Goal: Find specific page/section: Locate item on page

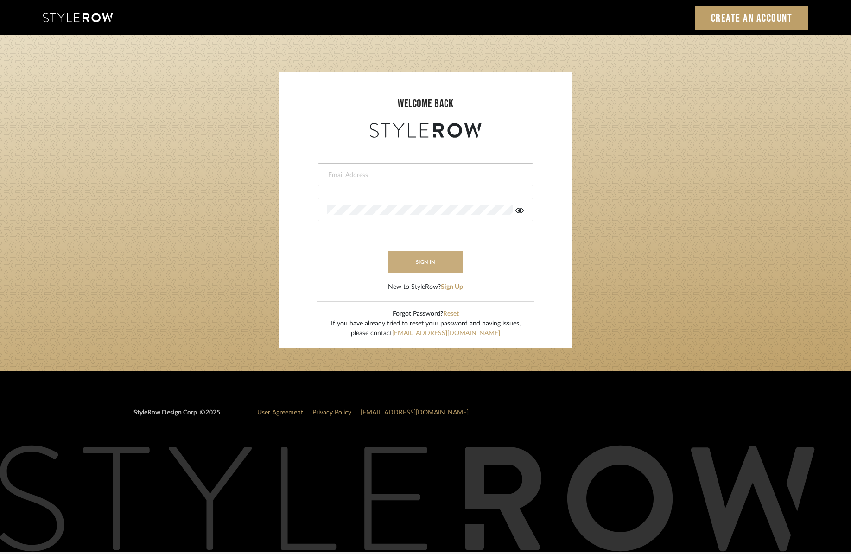
type input "sheridan@erinnv.com"
click at [403, 257] on button "sign in" at bounding box center [426, 262] width 74 height 22
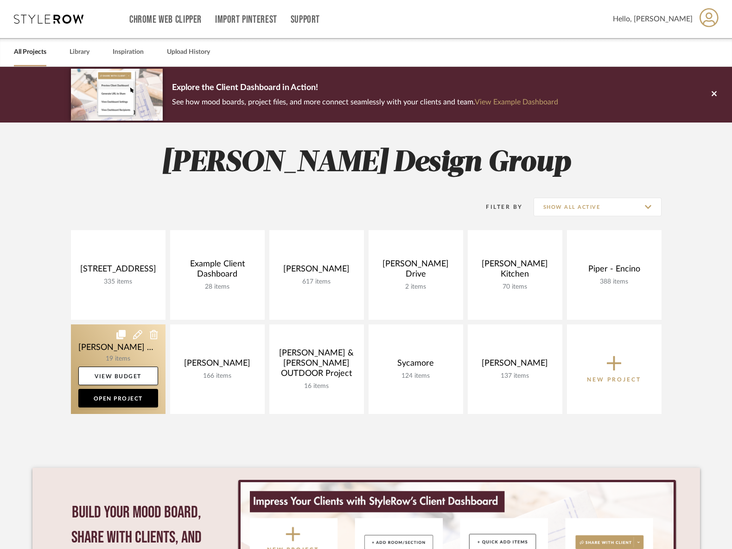
click at [87, 352] on link at bounding box center [118, 368] width 95 height 89
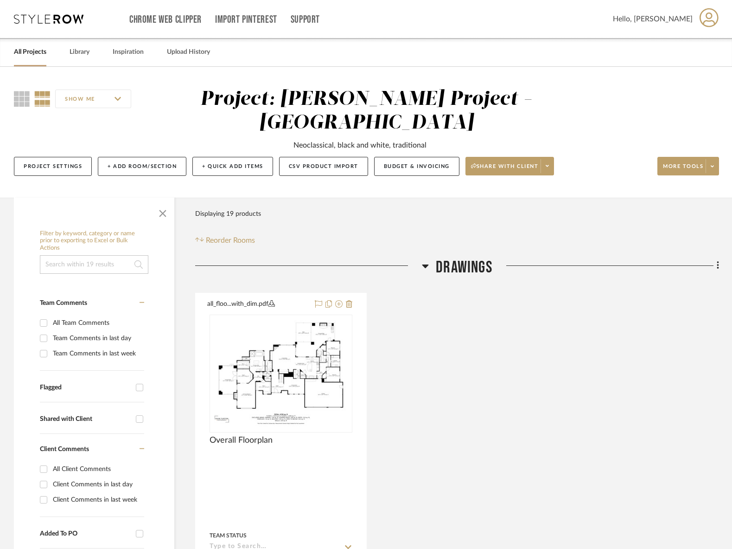
click at [482, 257] on span "Drawings" at bounding box center [464, 267] width 57 height 20
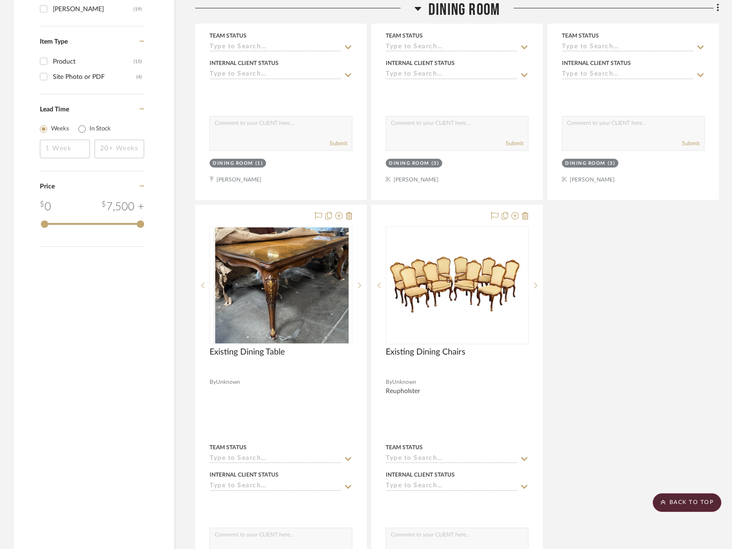
scroll to position [1108, 0]
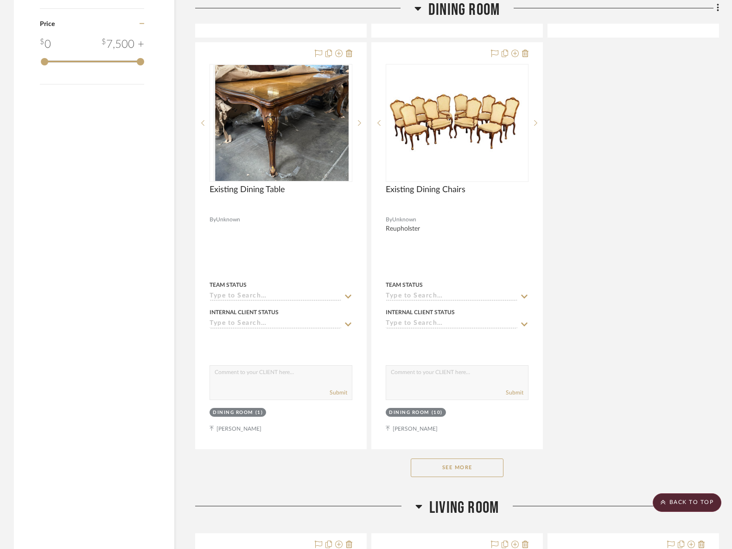
click at [455, 458] on button "See More" at bounding box center [457, 467] width 93 height 19
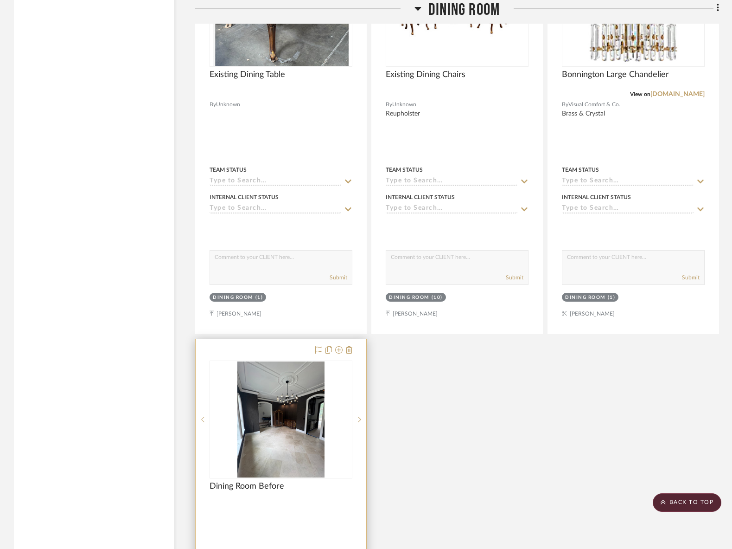
scroll to position [1287, 0]
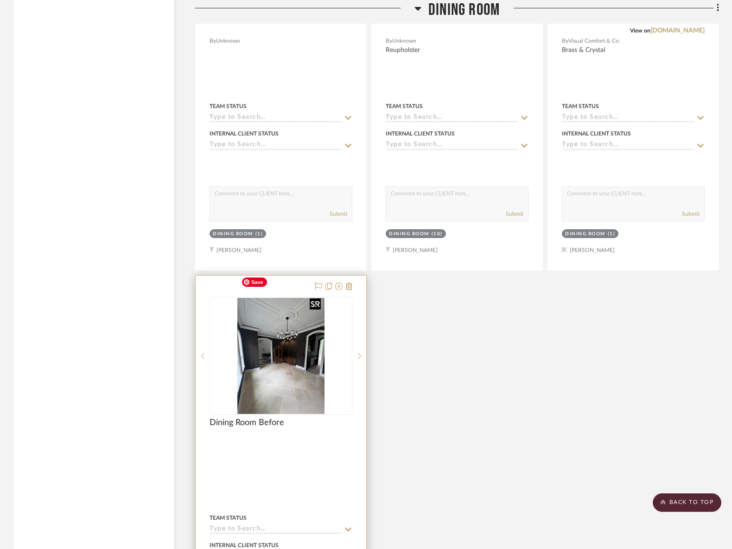
click at [287, 328] on img "0" at bounding box center [280, 356] width 87 height 116
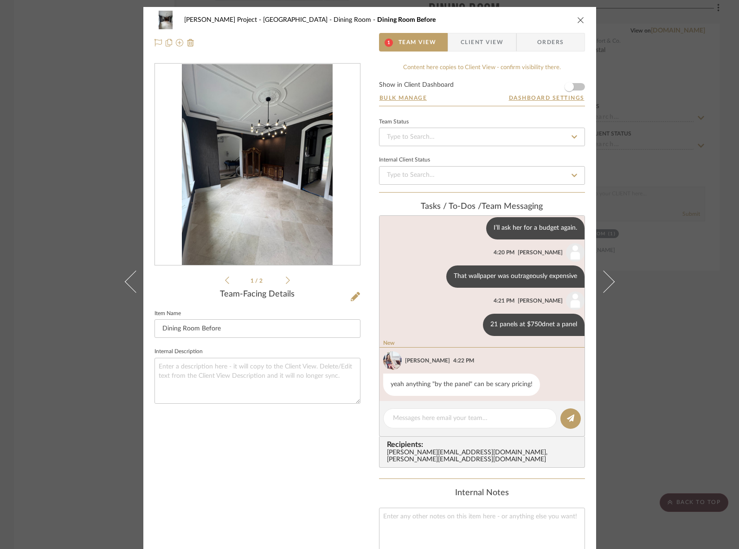
scroll to position [525, 0]
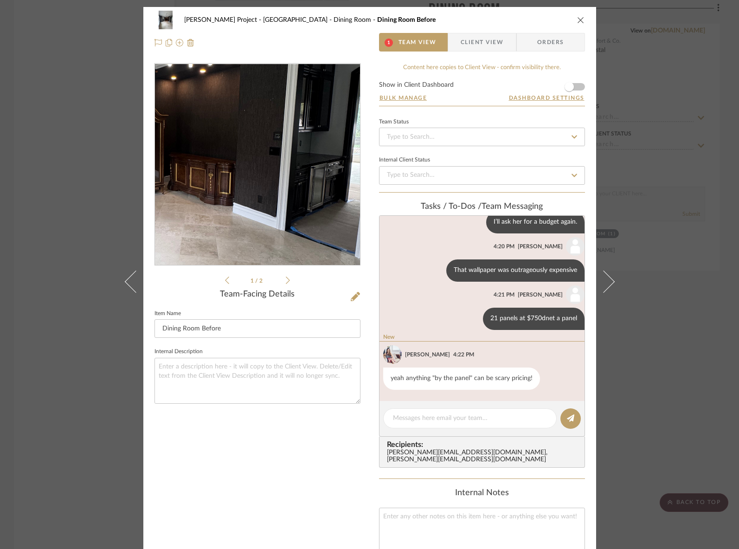
click at [288, 167] on img "0" at bounding box center [257, 164] width 151 height 201
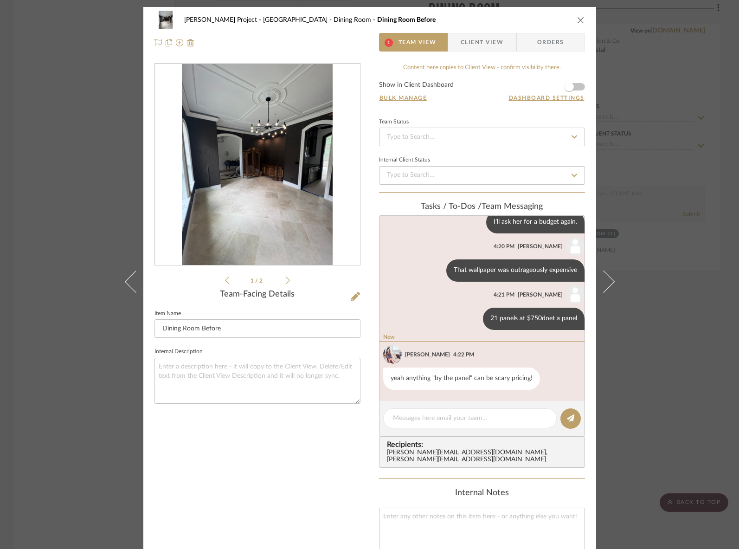
click at [578, 16] on icon "close" at bounding box center [580, 19] width 7 height 7
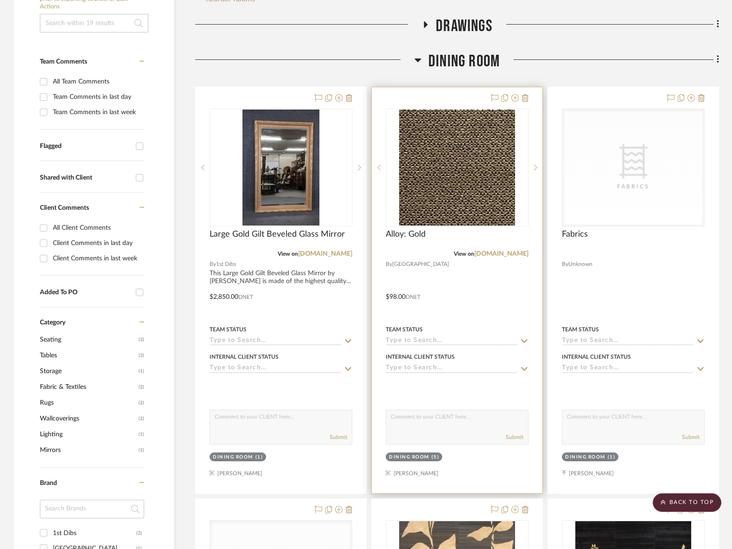
scroll to position [0, 0]
